Goal: Information Seeking & Learning: Learn about a topic

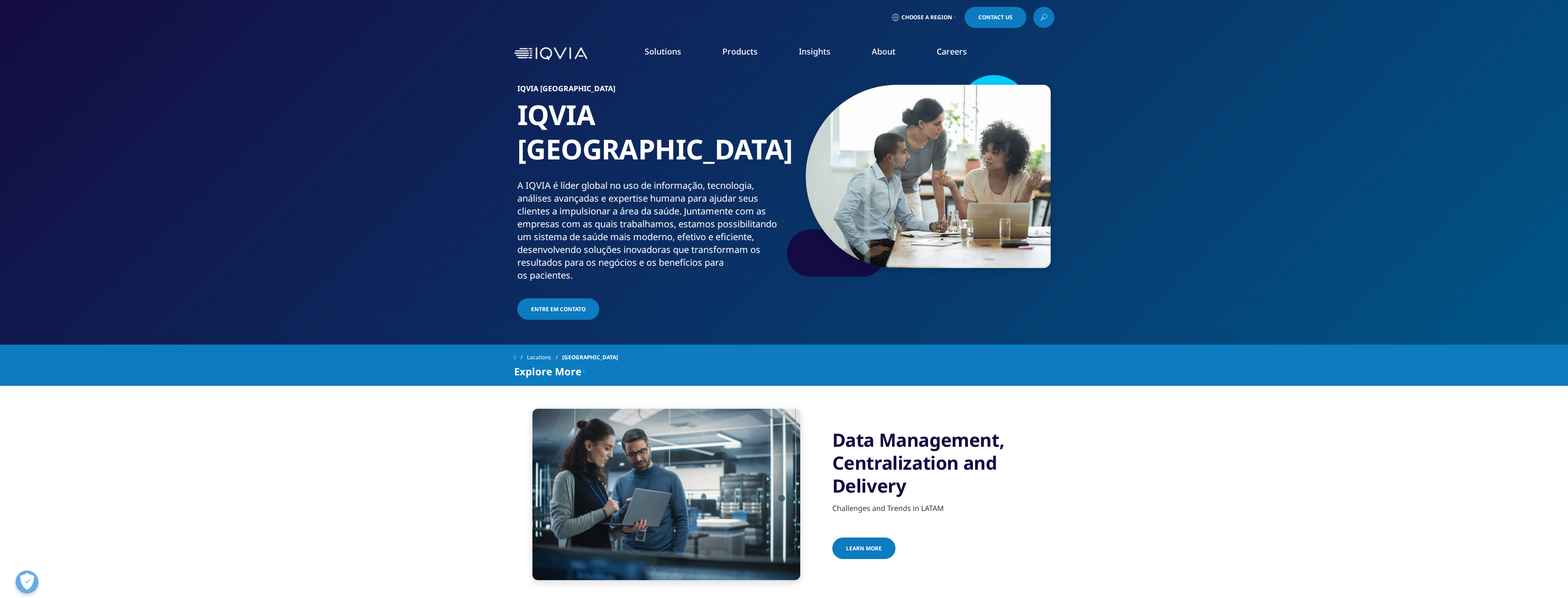
click at [947, 15] on span "Choose a Region" at bounding box center [926, 18] width 51 height 7
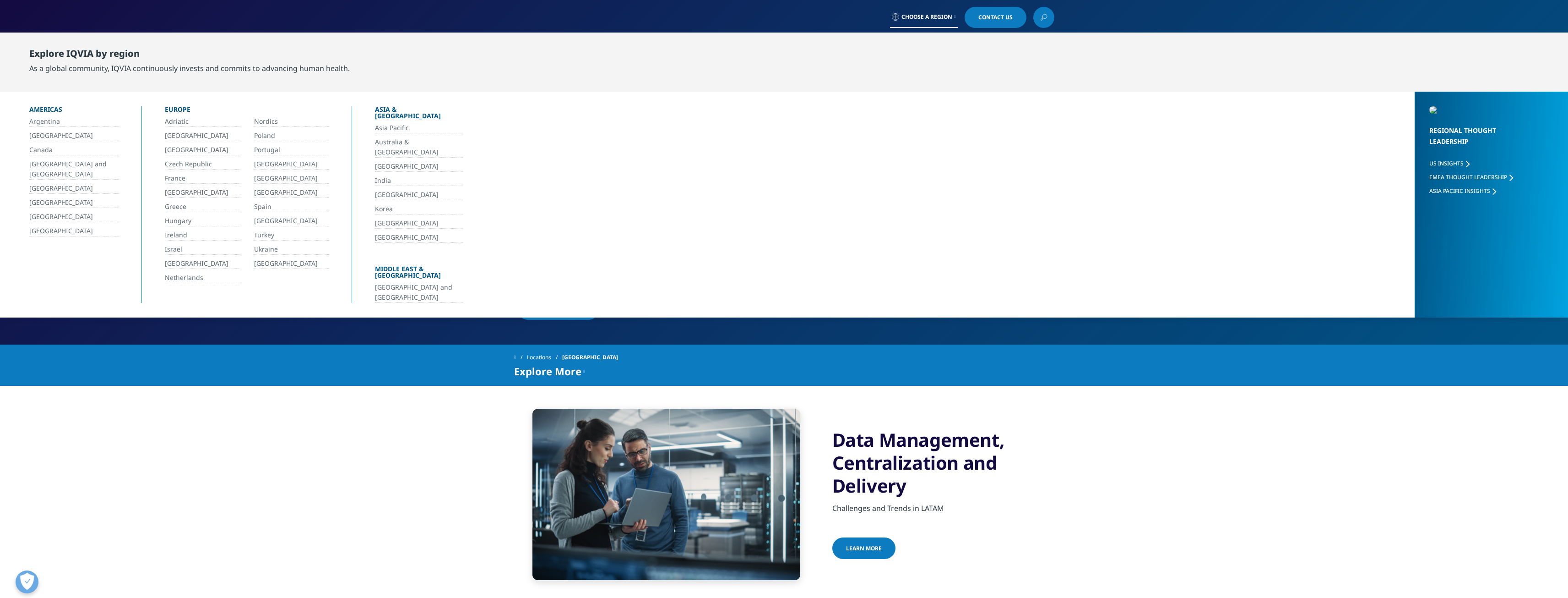
click at [37, 136] on link "[GEOGRAPHIC_DATA]" at bounding box center [74, 135] width 89 height 10
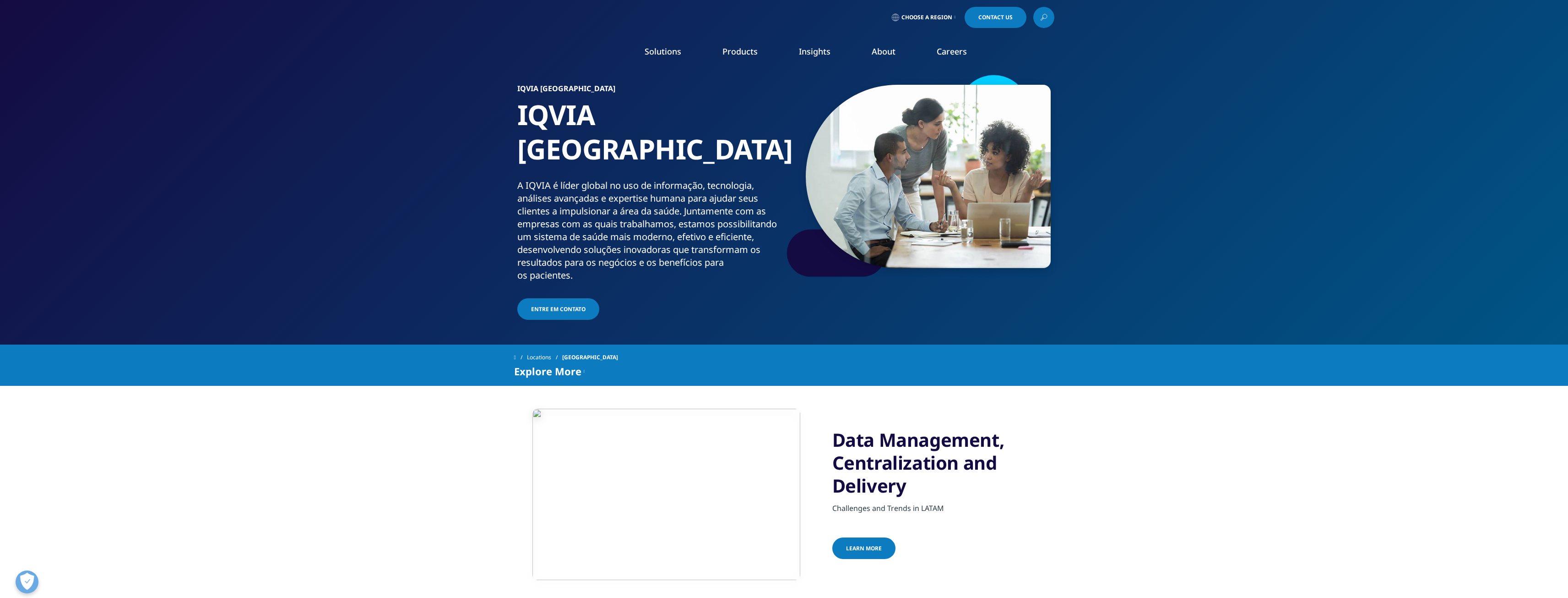
drag, startPoint x: 383, startPoint y: 452, endPoint x: 385, endPoint y: 446, distance: 6.3
click at [384, 449] on section "Data Management, Centralization and Delivery Challenges and Trends in [GEOGRAPH…" at bounding box center [784, 494] width 1568 height 217
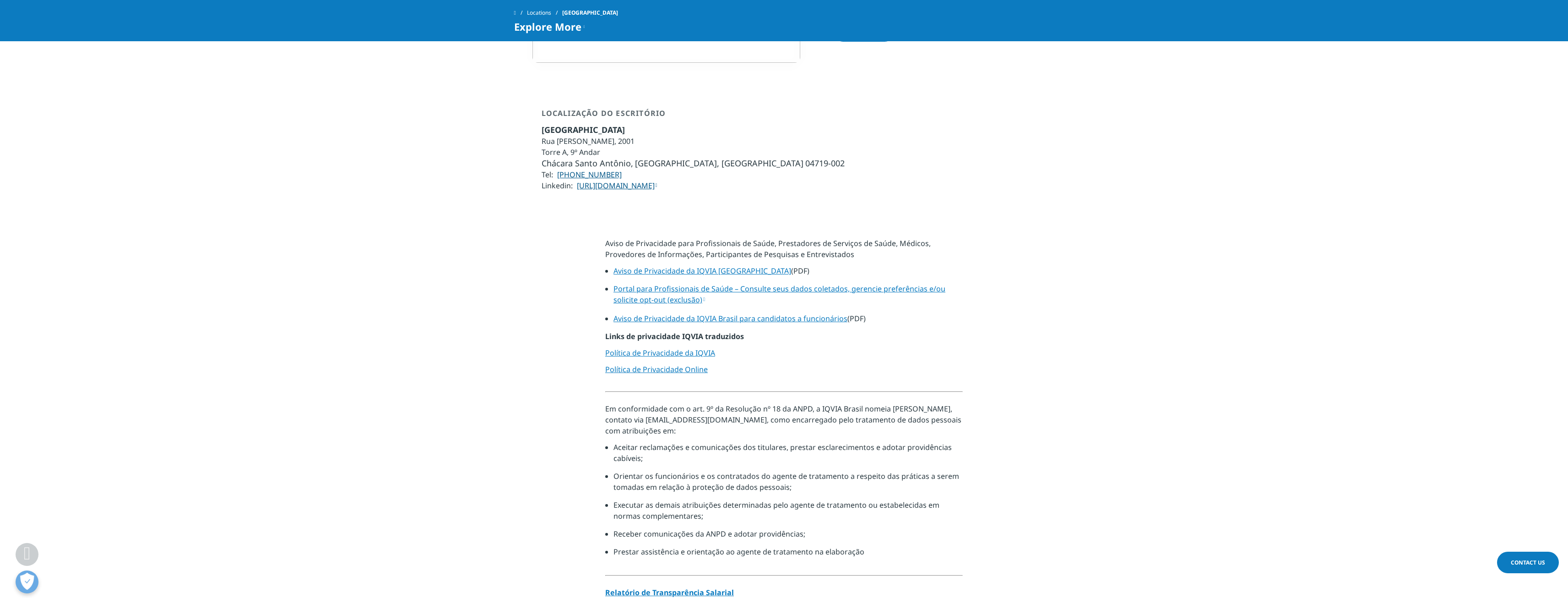
scroll to position [367, 0]
